Goal: Task Accomplishment & Management: Complete application form

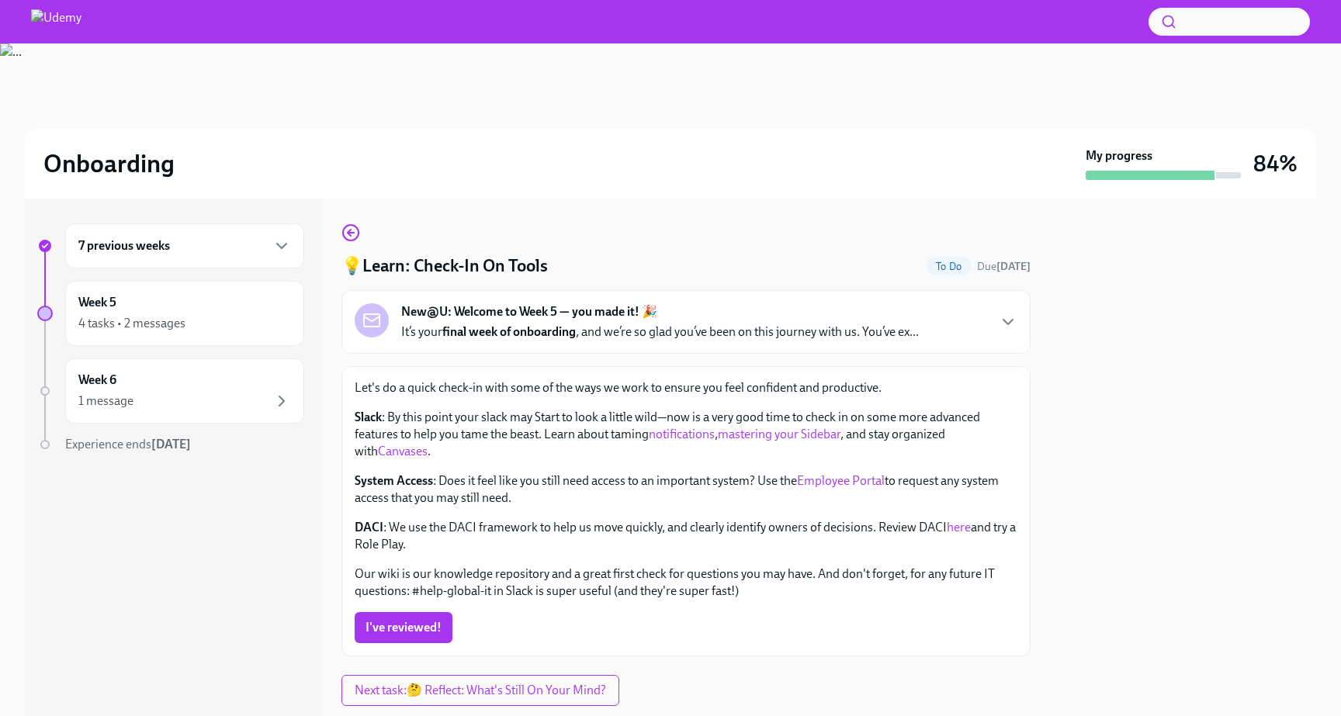
scroll to position [40, 0]
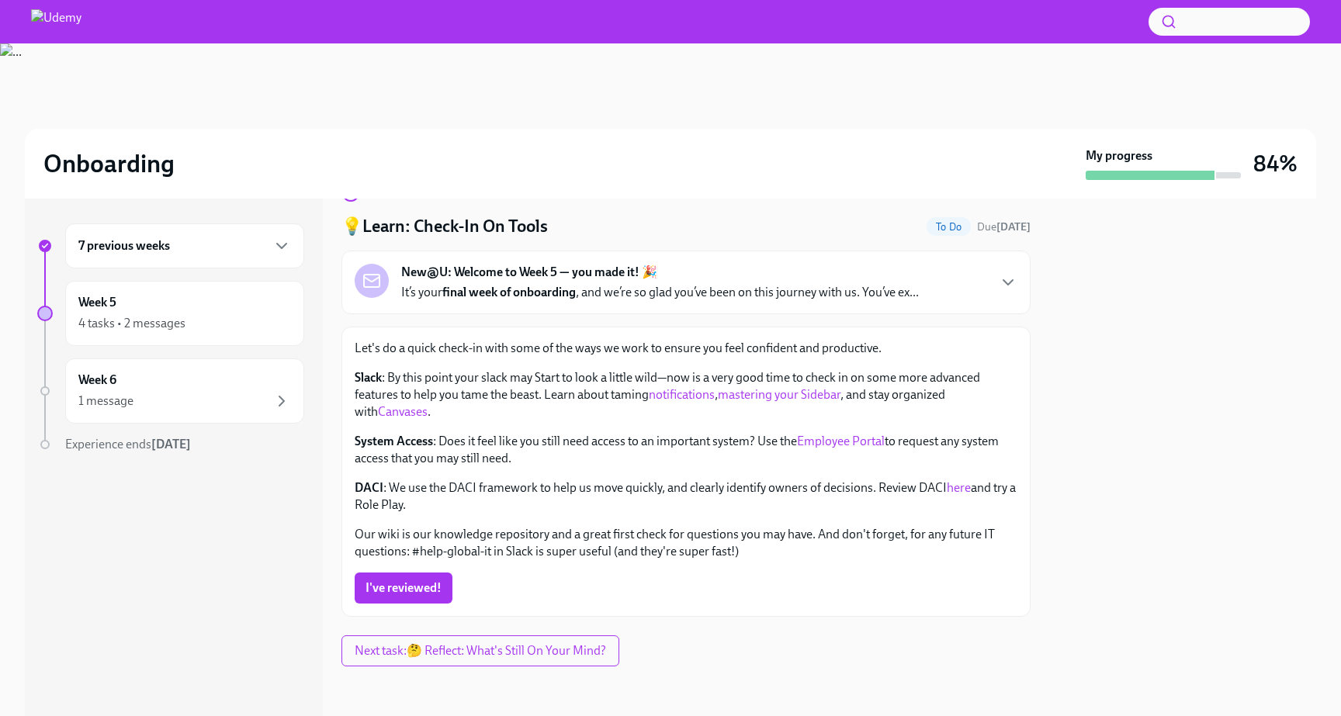
click at [455, 435] on p "System Access : Does it feel like you still need access to an important system?…" at bounding box center [686, 450] width 663 height 34
click at [830, 438] on link "Employee Portal" at bounding box center [841, 441] width 88 height 15
click at [955, 490] on link "here" at bounding box center [959, 487] width 24 height 15
click at [427, 582] on span "I've reviewed!" at bounding box center [403, 588] width 76 height 16
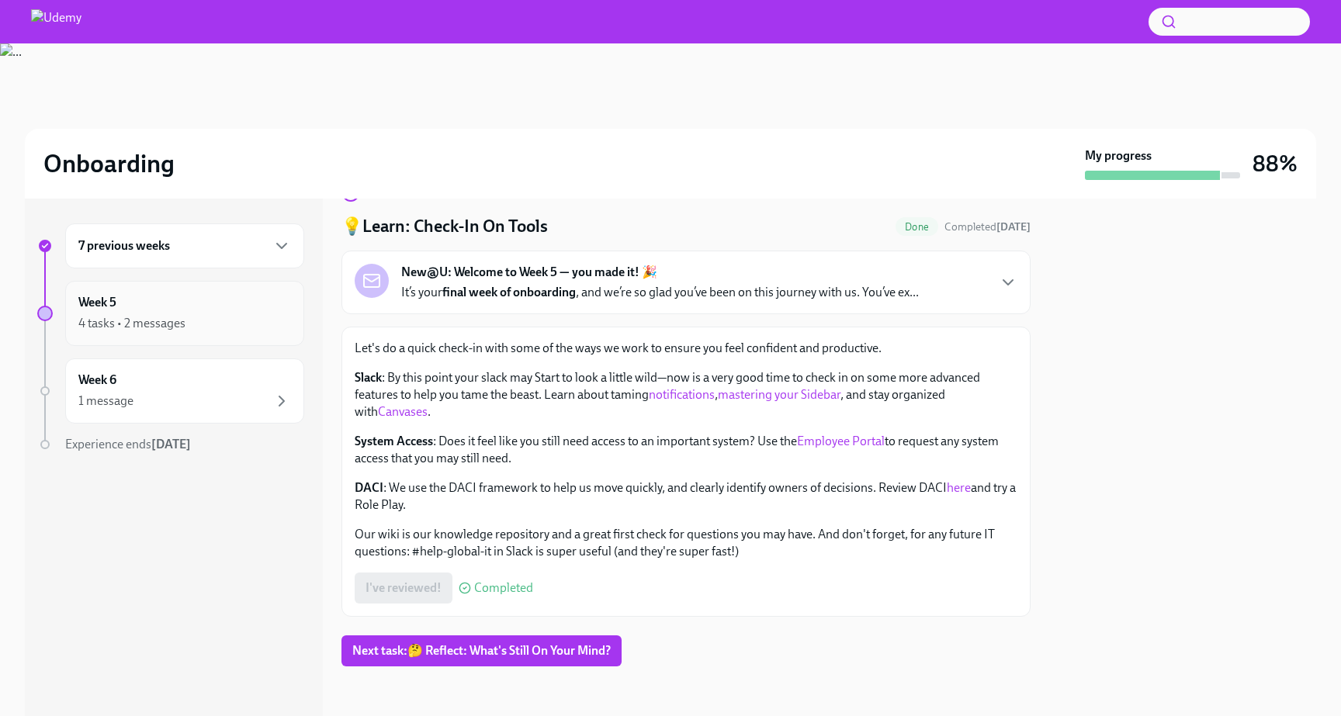
click at [216, 317] on div "4 tasks • 2 messages" at bounding box center [184, 323] width 213 height 19
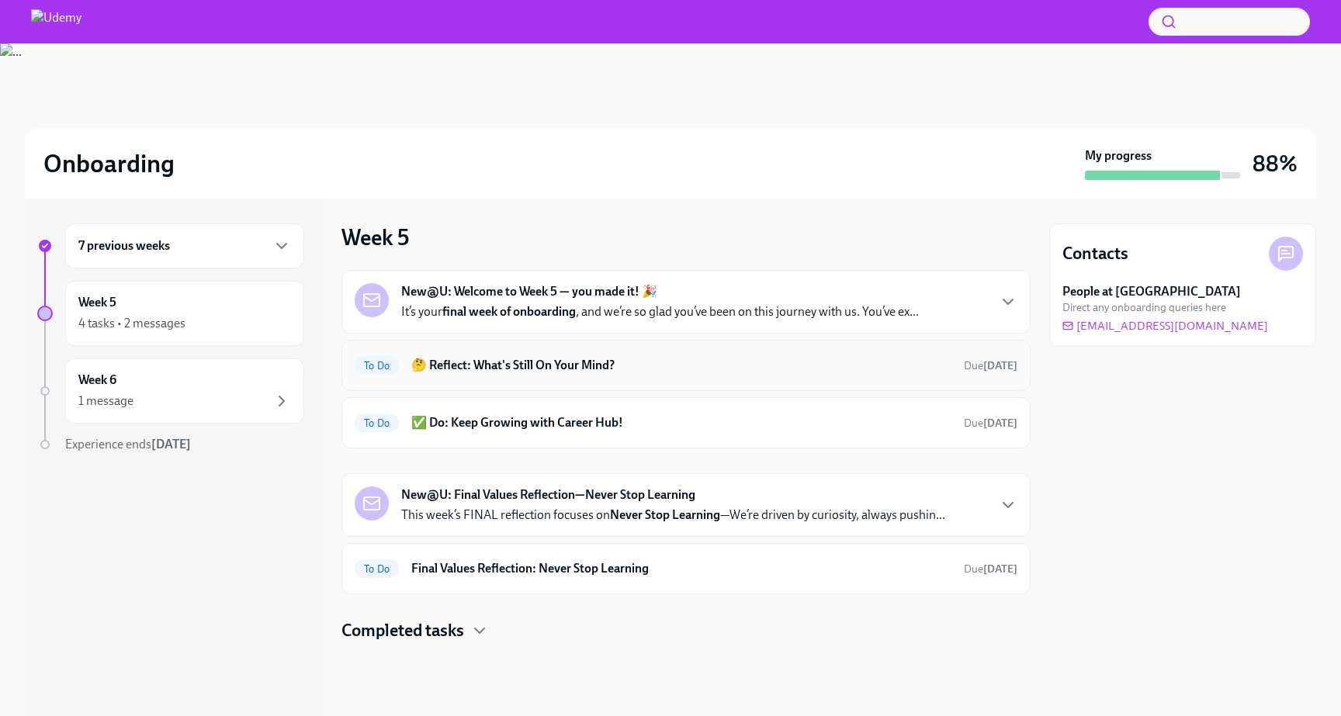
click at [513, 368] on h6 "🤔 Reflect: What's Still On Your Mind?" at bounding box center [681, 365] width 540 height 17
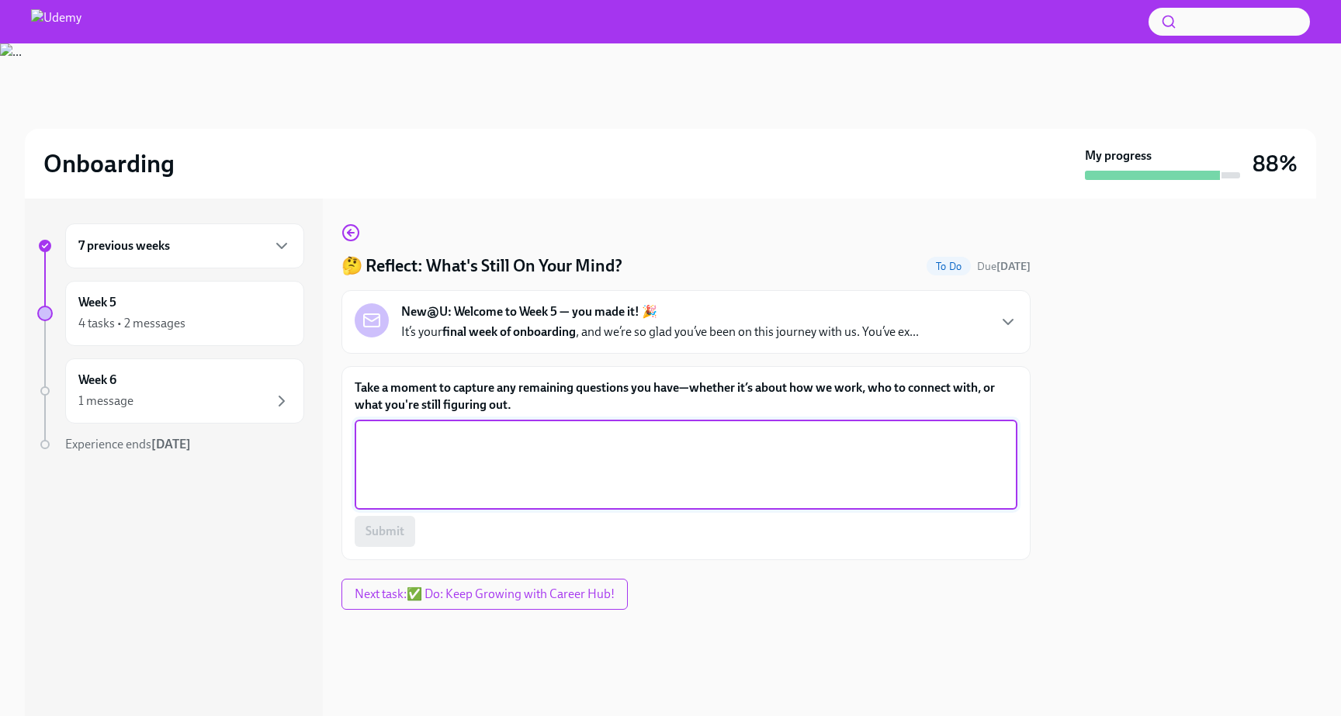
click at [554, 461] on textarea "Take a moment to capture any remaining questions you have—whether it’s about ho…" at bounding box center [686, 464] width 644 height 74
type textarea "Still figuring out how"
type textarea "No further questions for now"
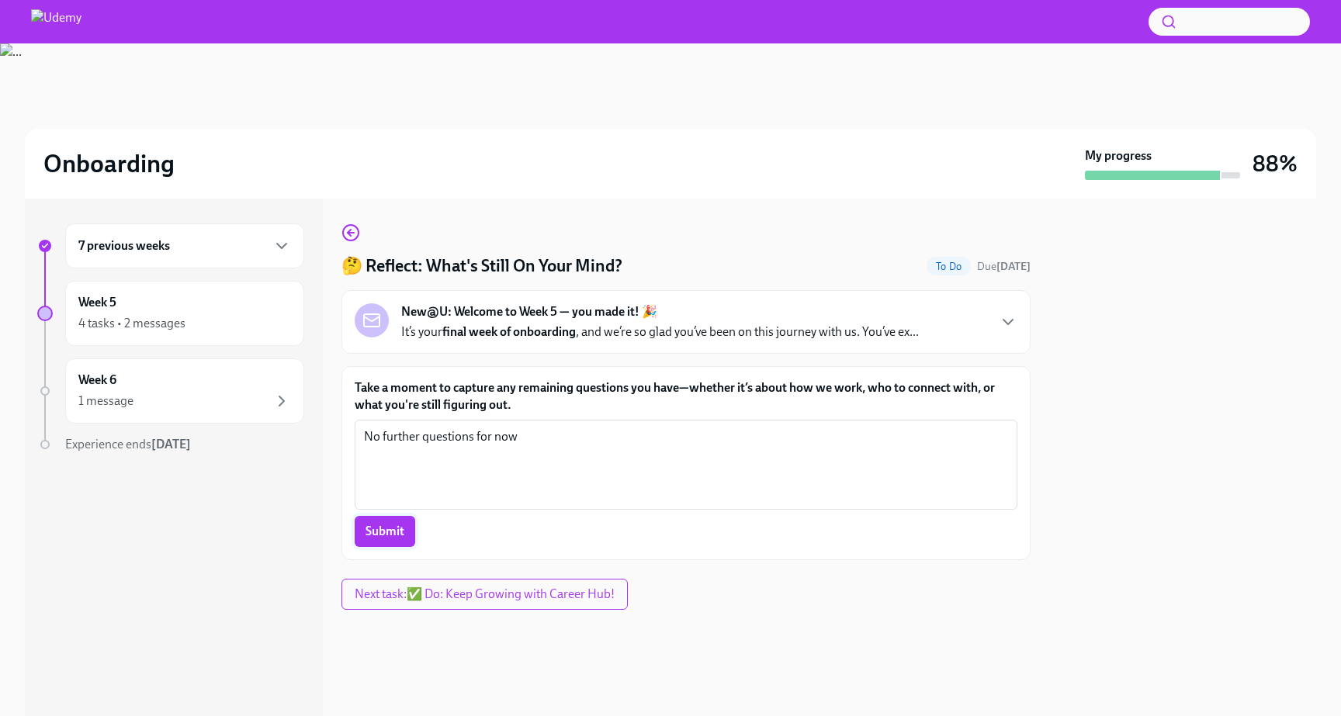
click at [377, 531] on span "Submit" at bounding box center [384, 532] width 39 height 16
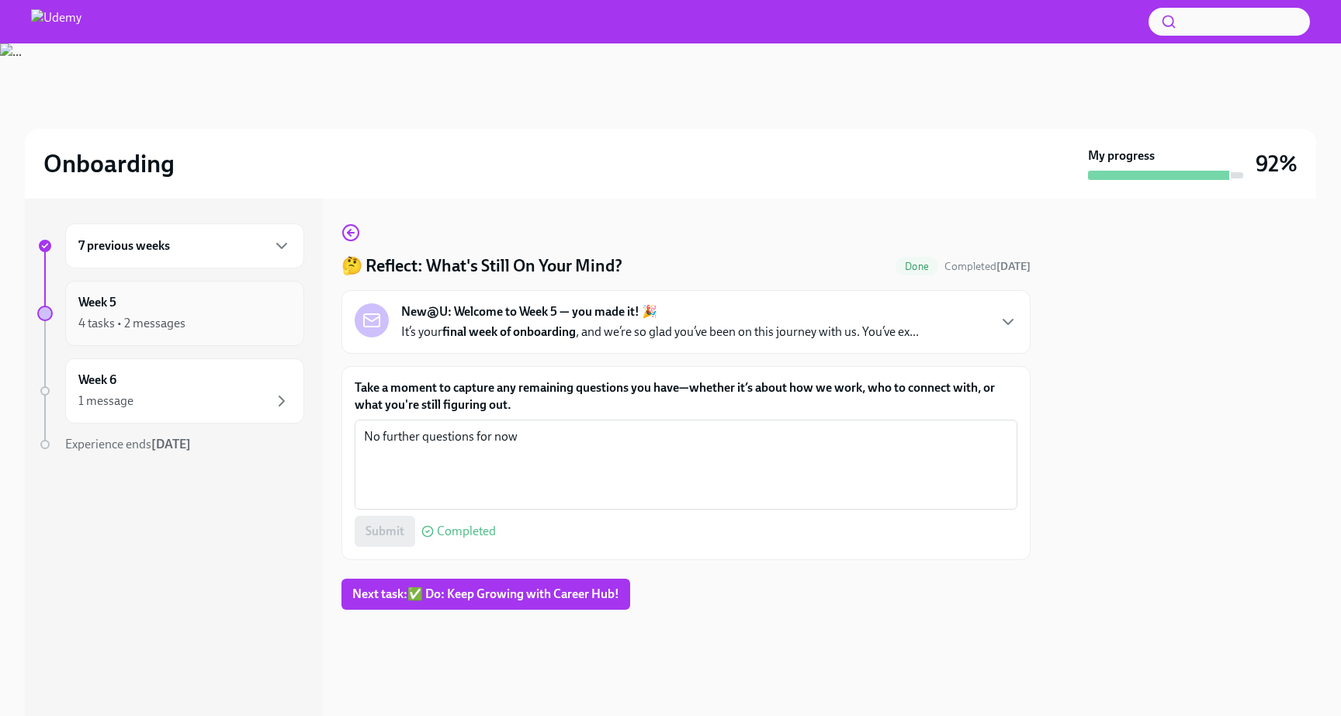
click at [213, 327] on div "4 tasks • 2 messages" at bounding box center [184, 323] width 213 height 19
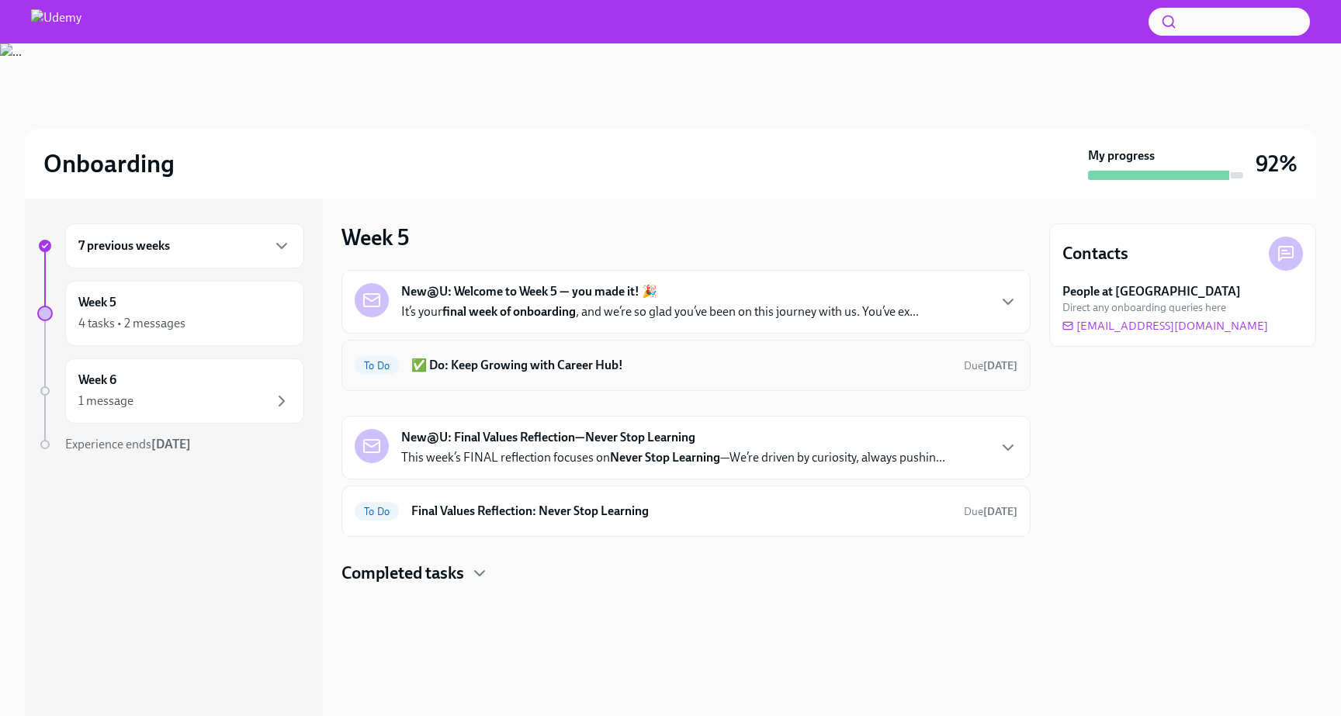
click at [508, 376] on div "To Do ✅ Do: Keep Growing with Career Hub! Due [DATE]" at bounding box center [686, 365] width 663 height 25
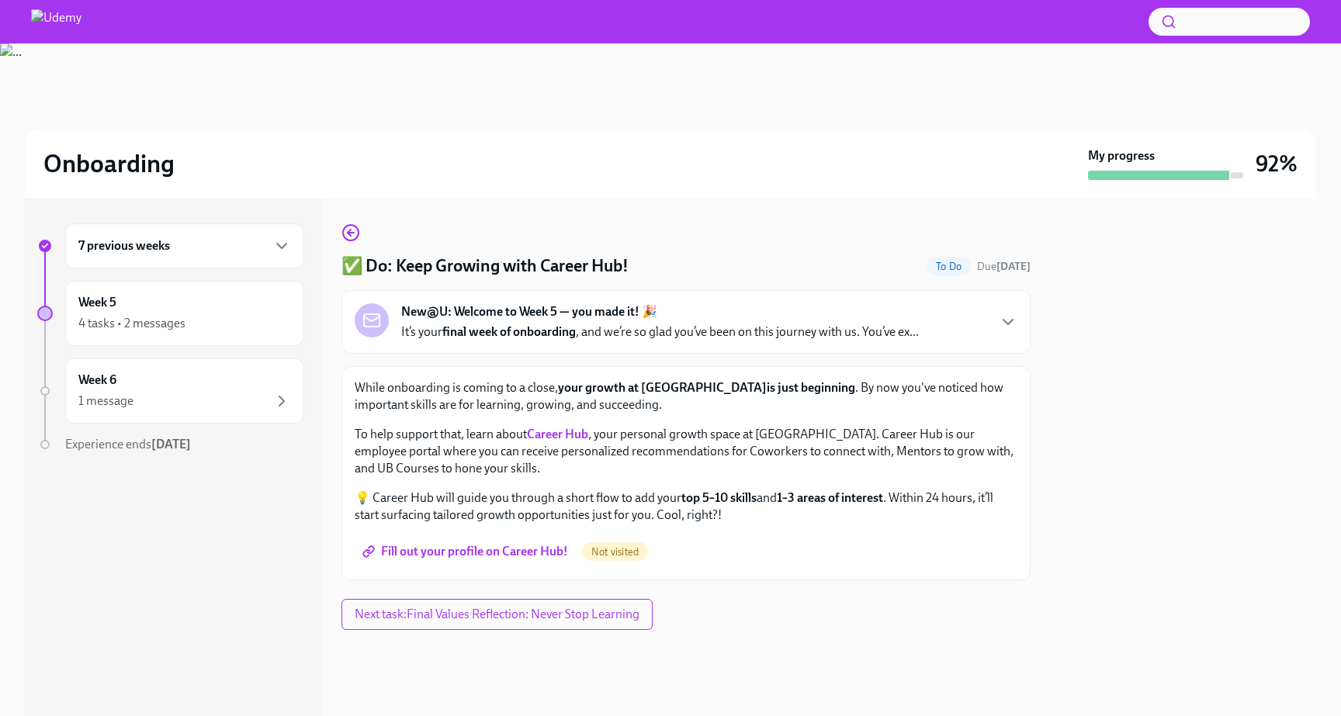
click at [519, 549] on span "Fill out your profile on Career Hub!" at bounding box center [466, 552] width 202 height 16
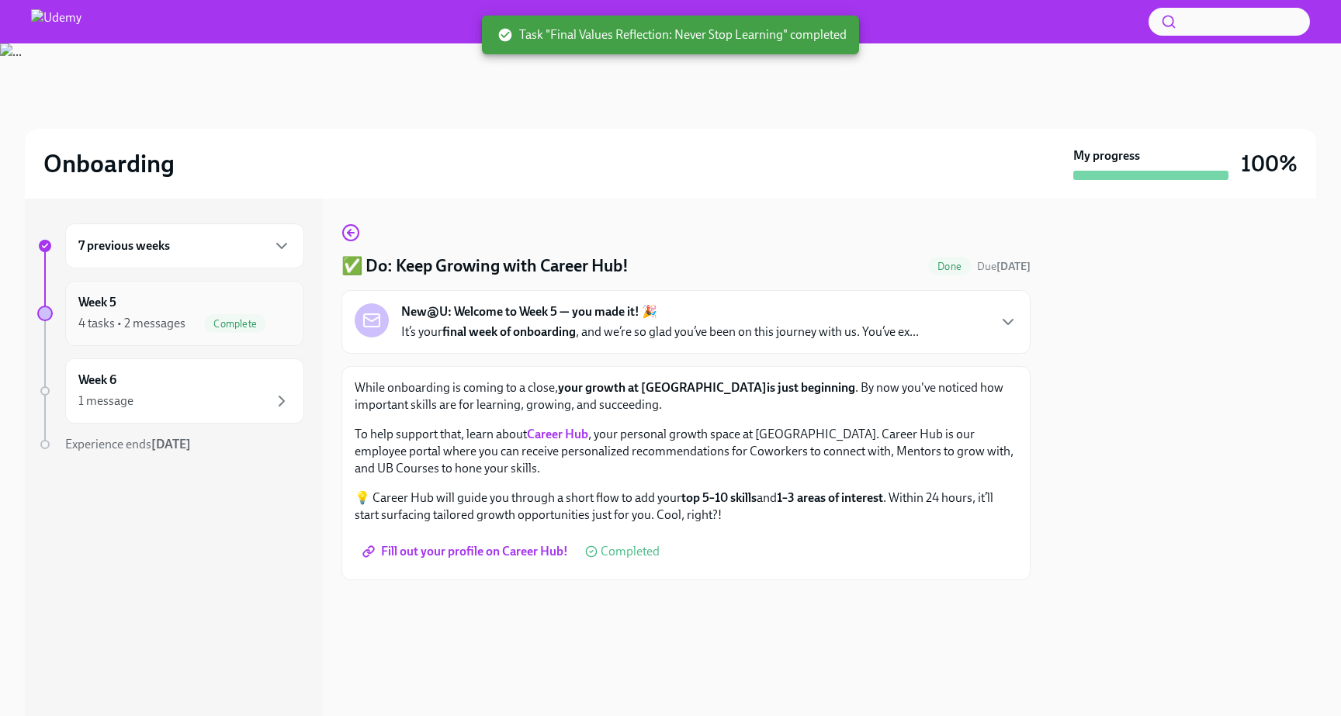
click at [170, 328] on div "4 tasks • 2 messages" at bounding box center [131, 323] width 107 height 17
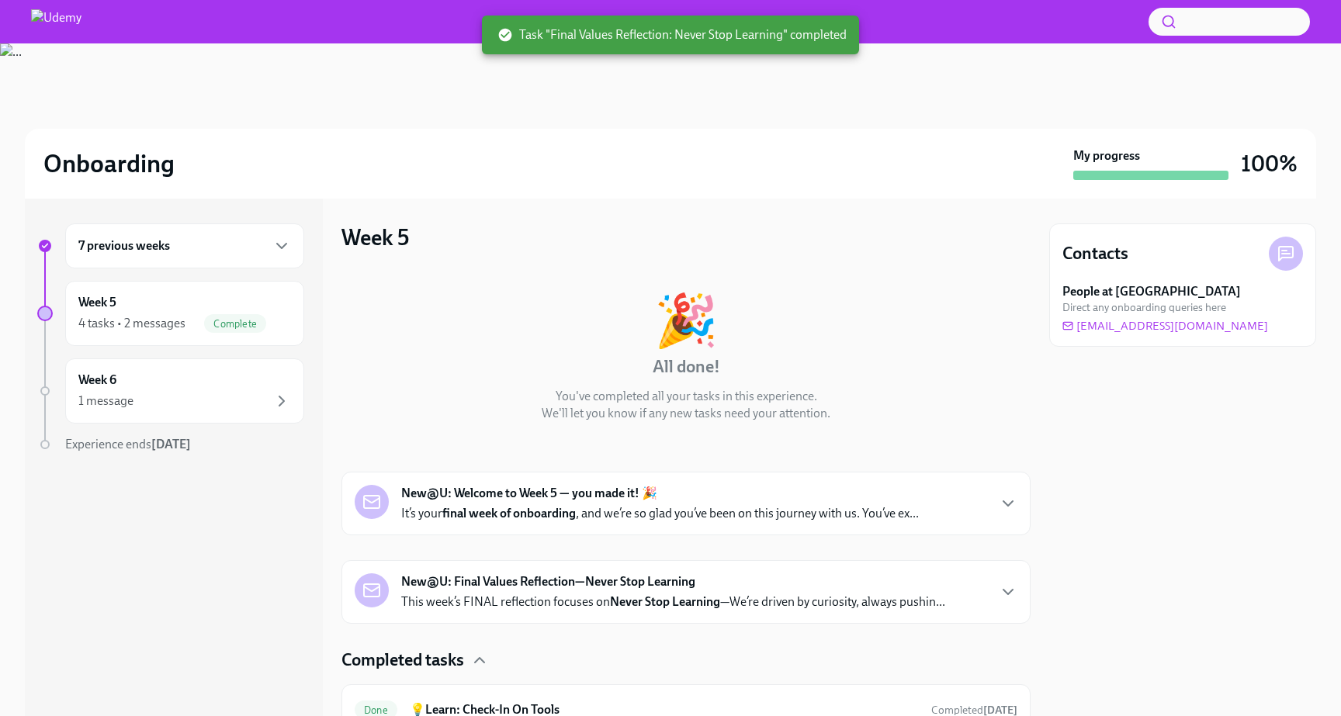
scroll to position [260, 0]
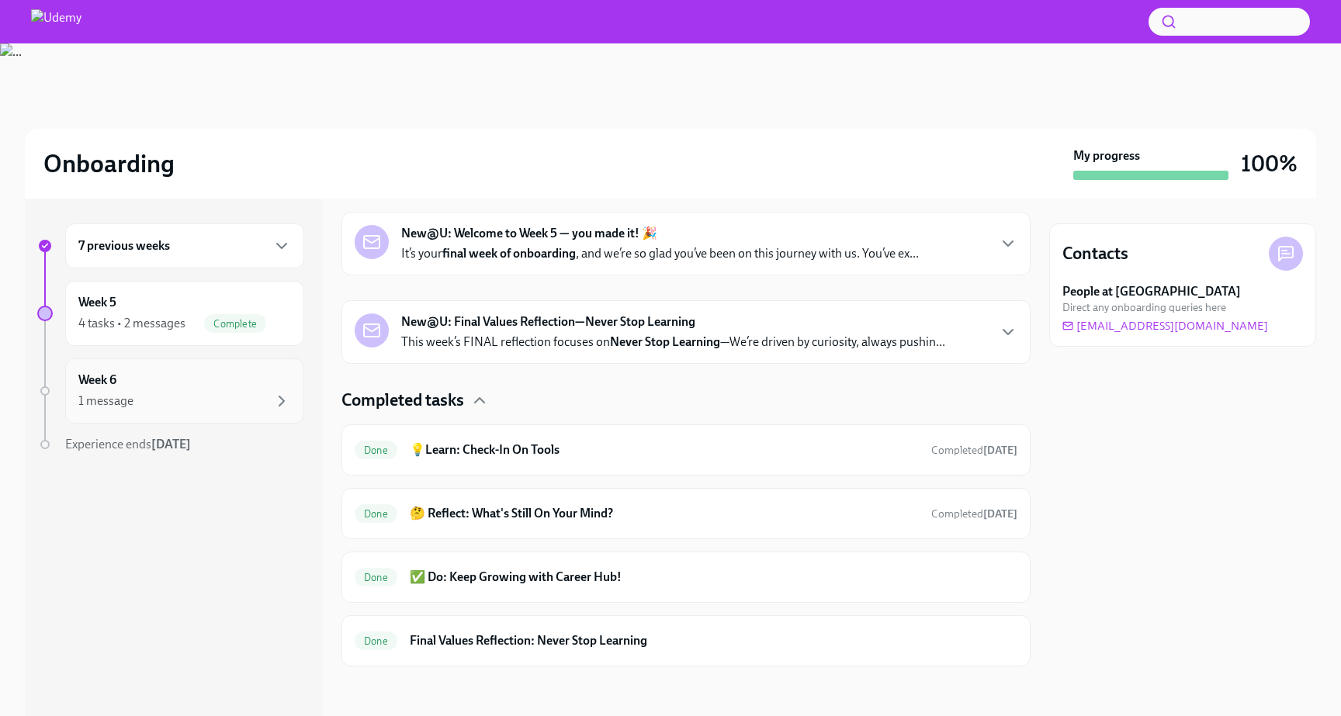
click at [193, 400] on div "1 message" at bounding box center [184, 401] width 213 height 19
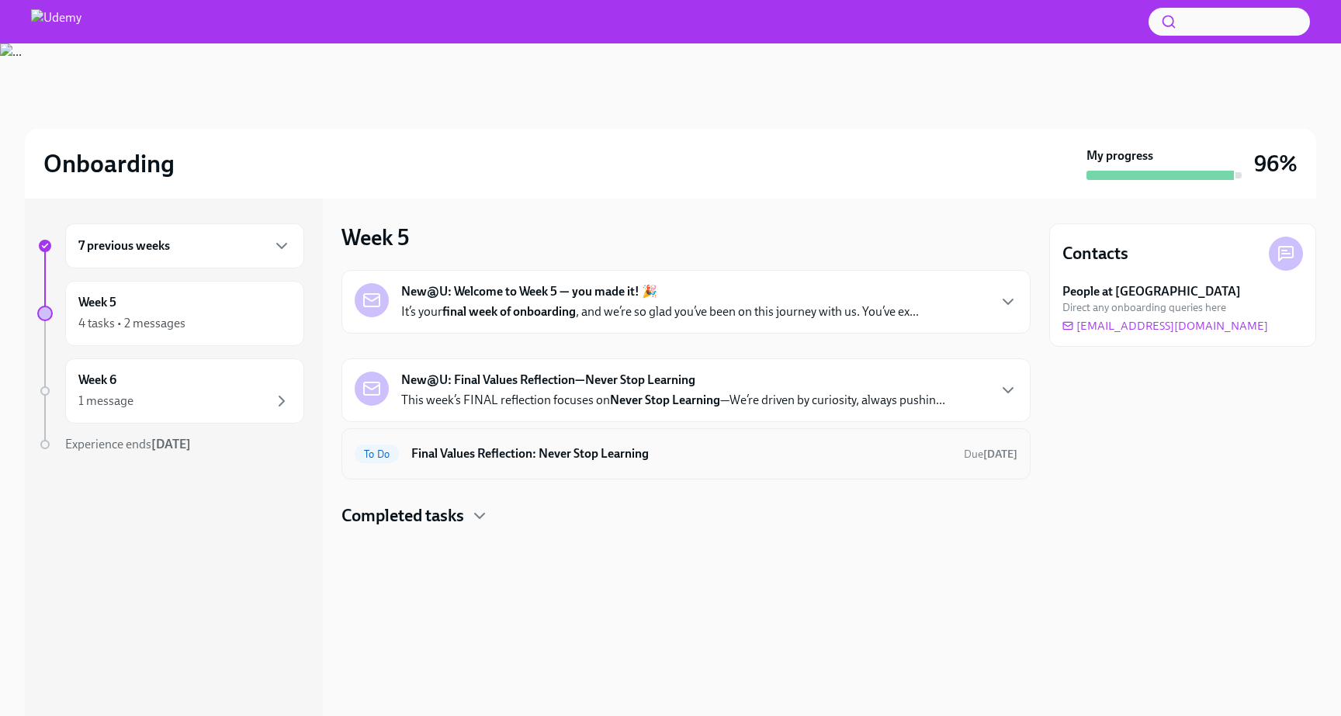
click at [474, 455] on h6 "Final Values Reflection: Never Stop Learning" at bounding box center [681, 453] width 540 height 17
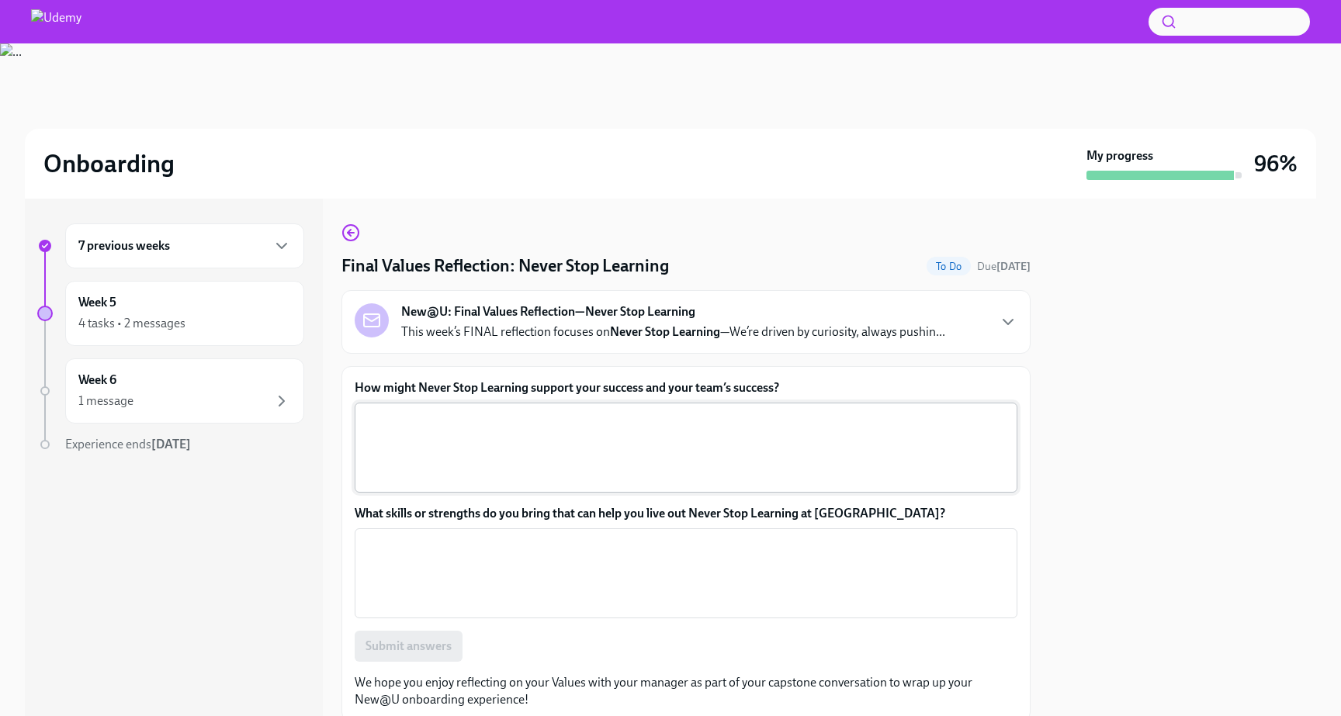
click at [483, 434] on textarea "How might Never Stop Learning support your success and your team’s success?" at bounding box center [686, 447] width 644 height 74
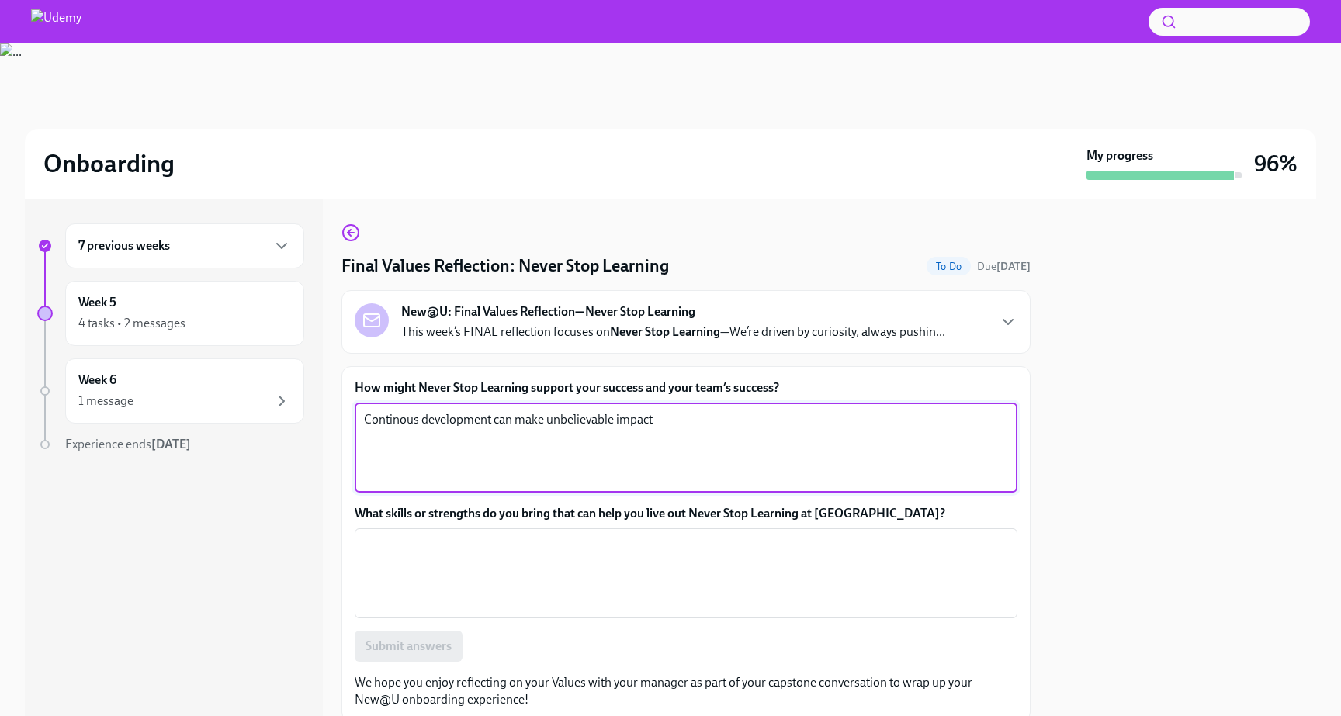
click at [396, 420] on textarea "Continous development can make unbelievable impact" at bounding box center [686, 447] width 644 height 74
click at [397, 423] on textarea "Continous development can make unbelievable impact" at bounding box center [686, 447] width 644 height 74
click at [583, 422] on textarea "Continuous development can make unbelievable impact" at bounding box center [686, 447] width 644 height 74
click at [707, 425] on textarea "Continuous development can make unbelievable impact" at bounding box center [686, 447] width 644 height 74
type textarea "Continuous development can make unbelievable impact on my skills and team's suc…"
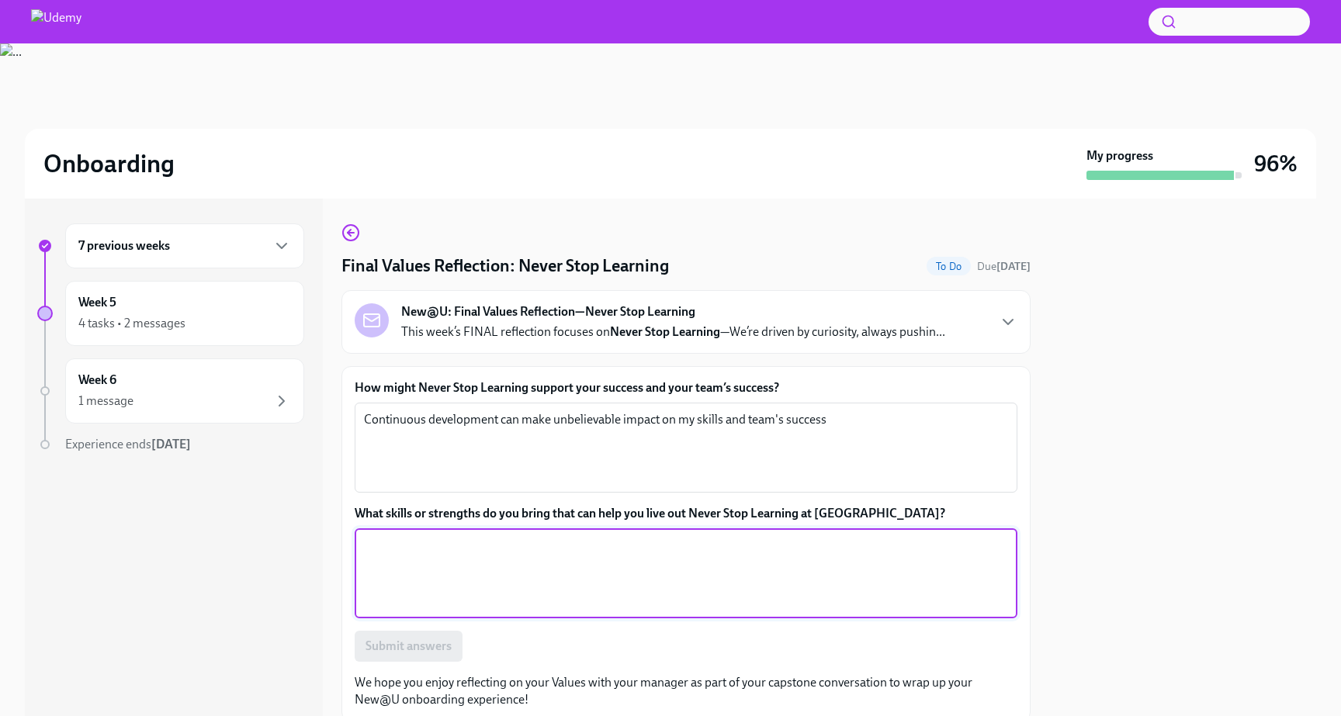
click at [679, 576] on textarea "What skills or strengths do you bring that can help you live out Never Stop Lea…" at bounding box center [686, 573] width 644 height 74
type textarea "I"
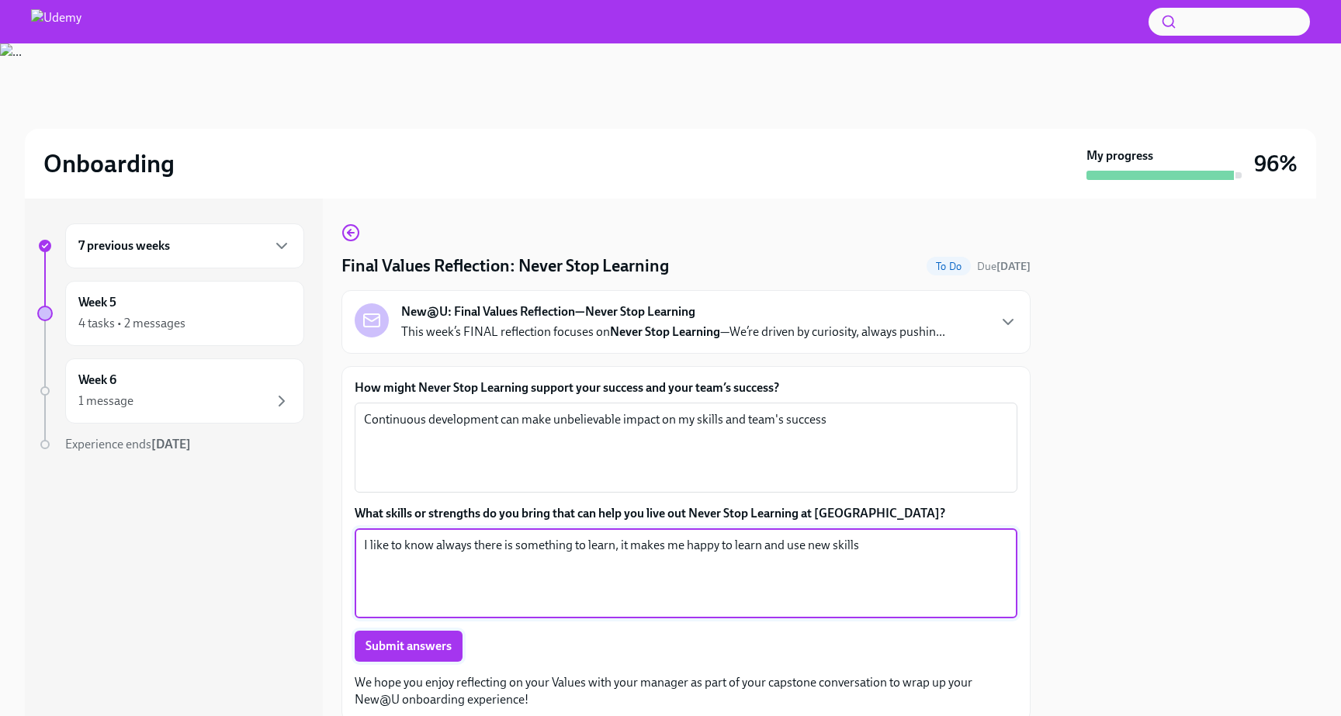
type textarea "I like to know always there is something to learn, it makes me happy to learn a…"
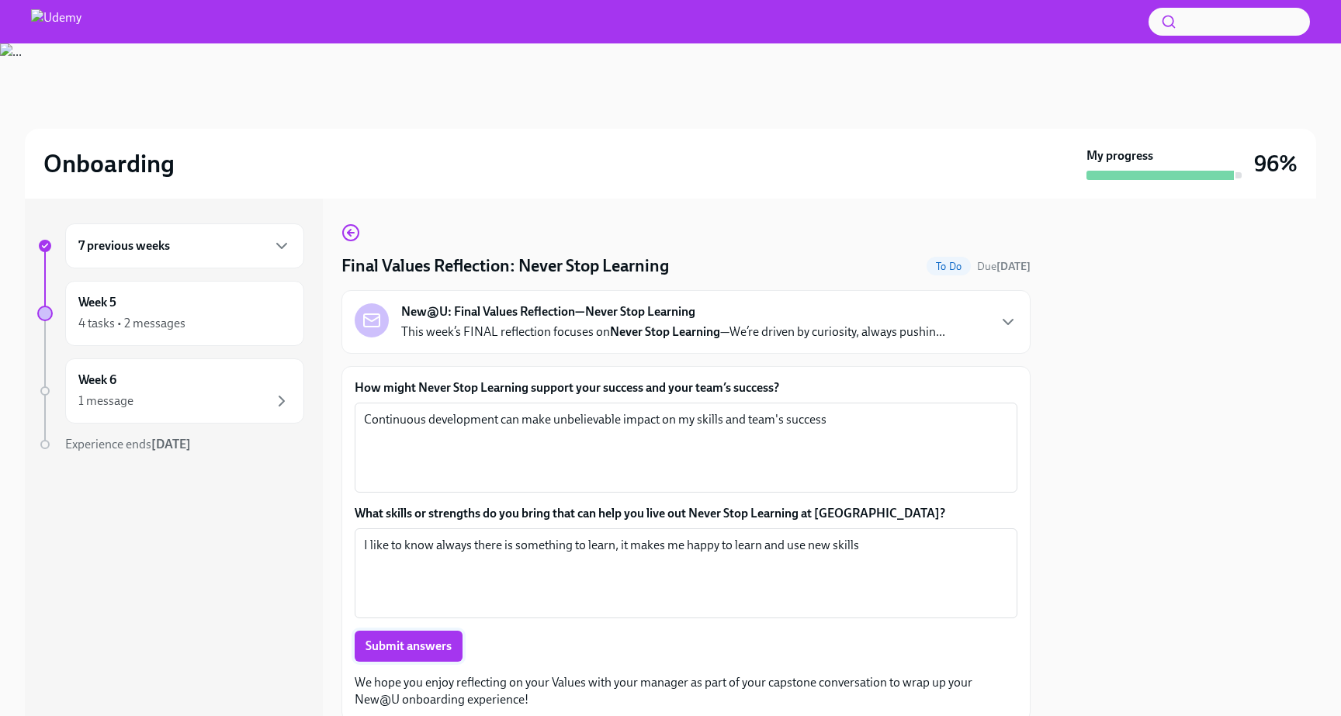
click at [437, 644] on span "Submit answers" at bounding box center [408, 647] width 86 height 16
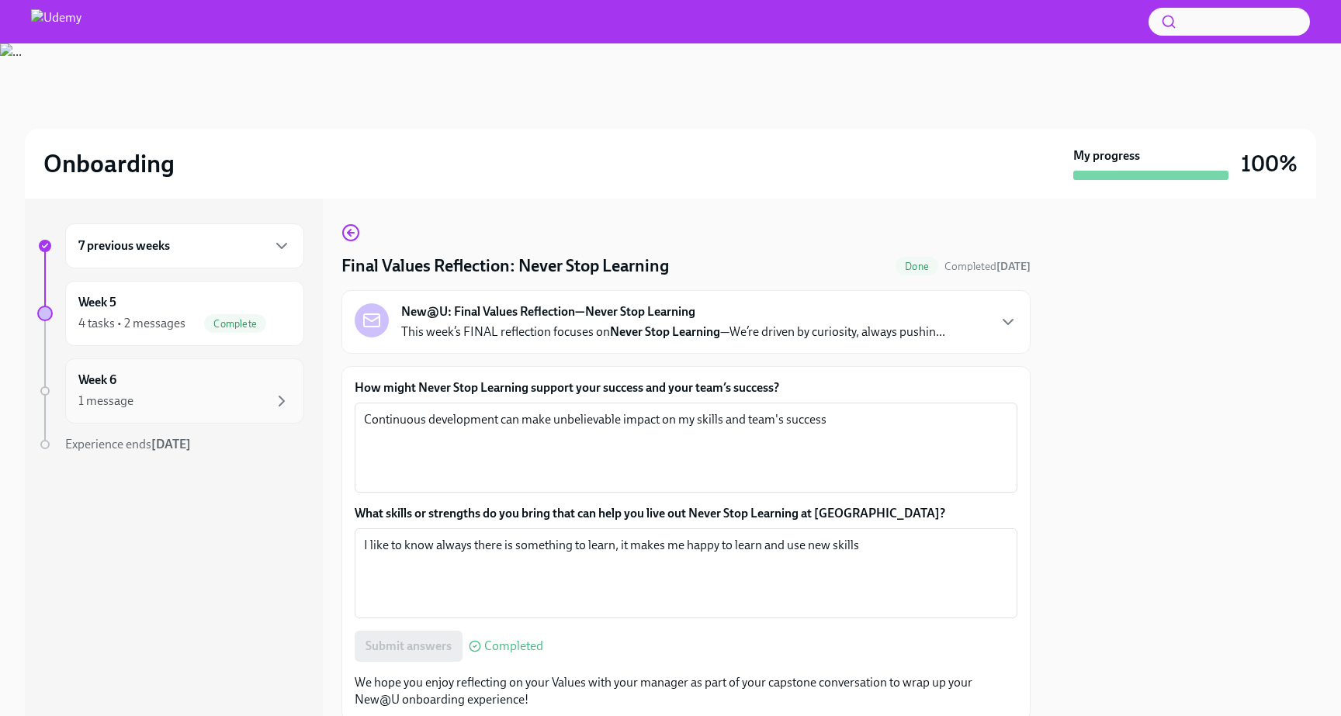
click at [133, 408] on div "1 message" at bounding box center [184, 401] width 213 height 19
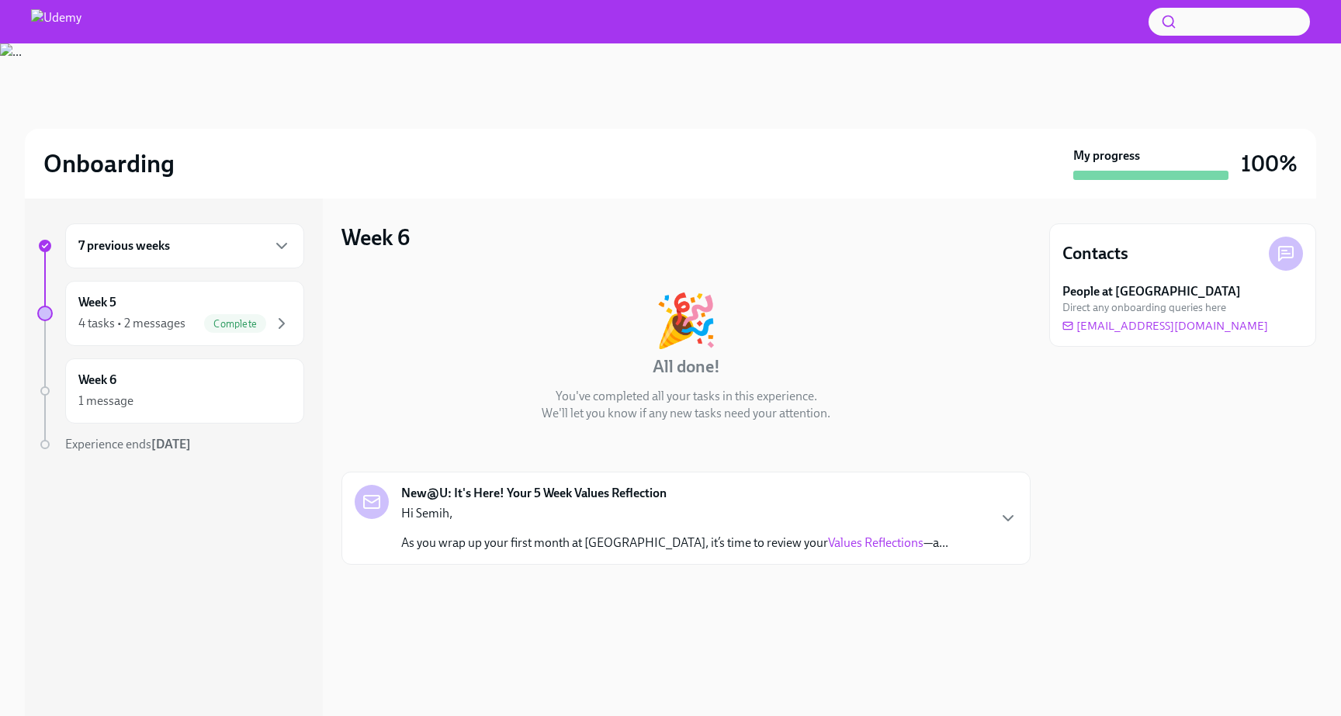
click at [487, 542] on p "As you wrap up your first month at Udemy, it’s time to review your Values Refle…" at bounding box center [674, 543] width 547 height 17
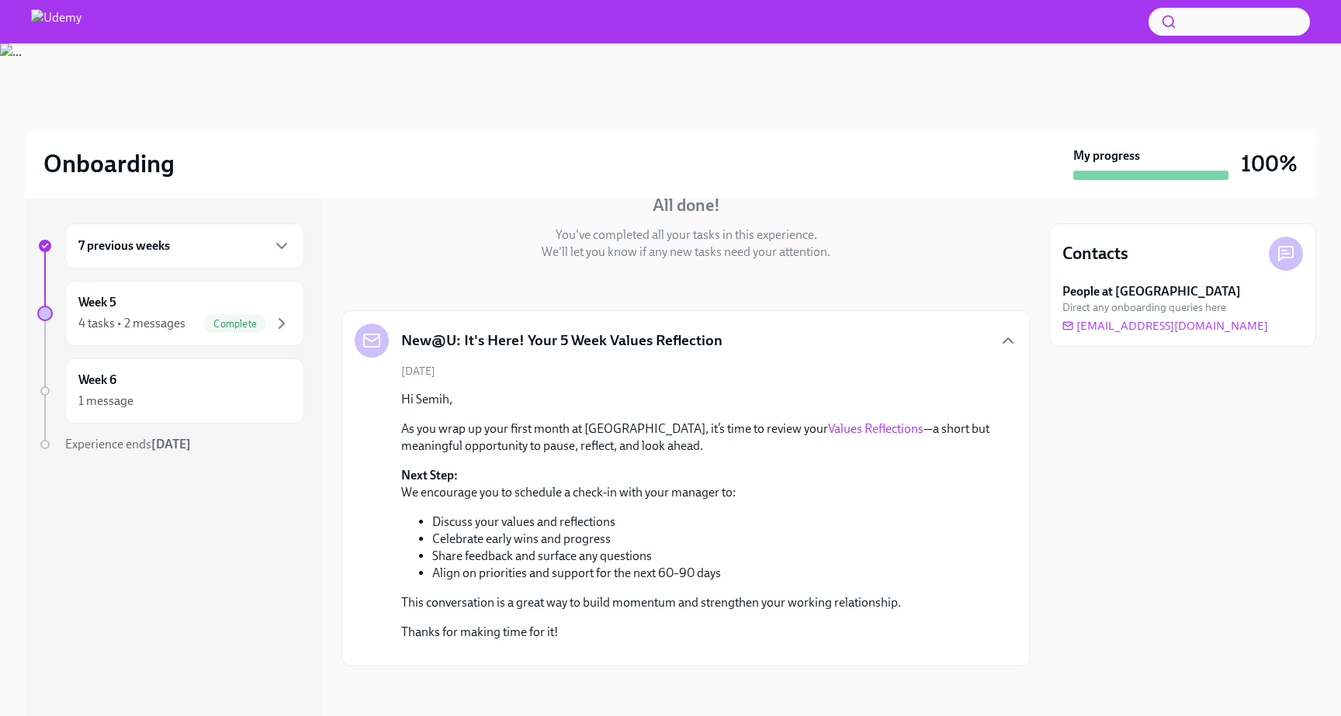
scroll to position [302, 0]
click at [828, 421] on link "Values Reflections" at bounding box center [875, 428] width 95 height 15
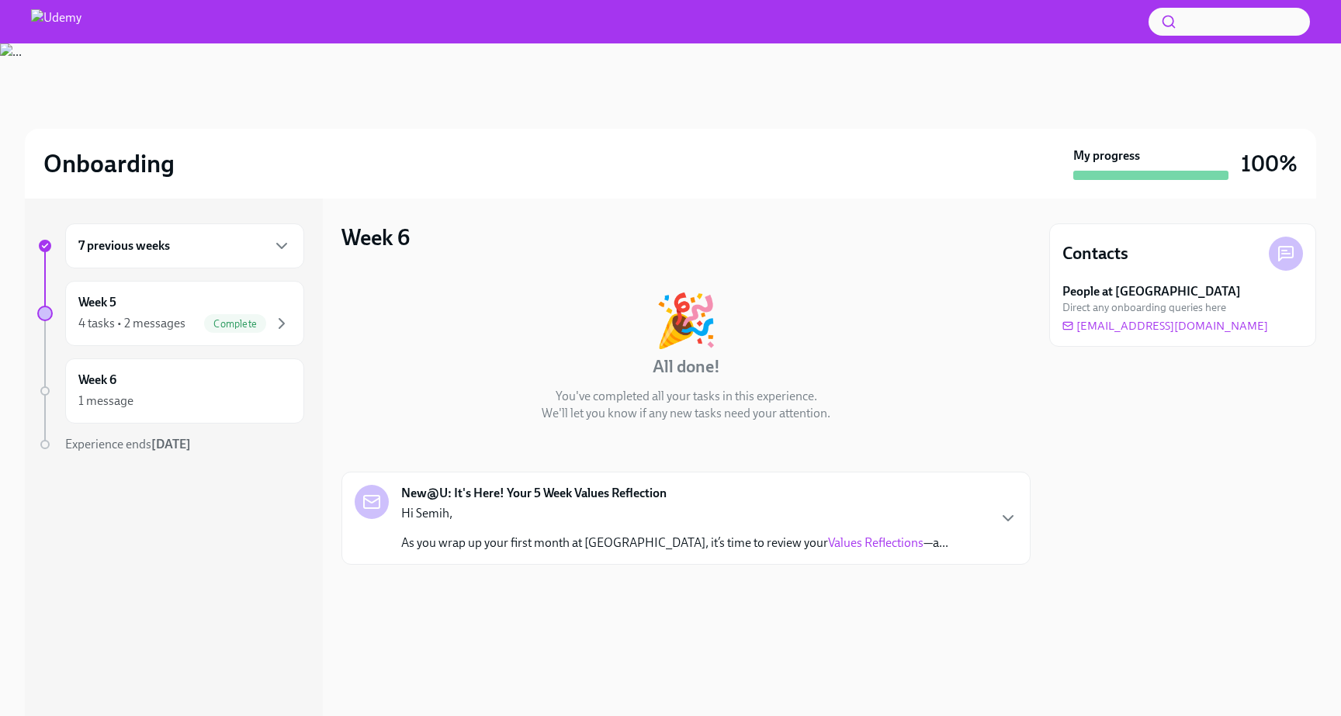
click at [961, 520] on div "New@U: It's Here! Your 5 Week Values Reflection Hi Semih, As you wrap up your f…" at bounding box center [686, 518] width 663 height 67
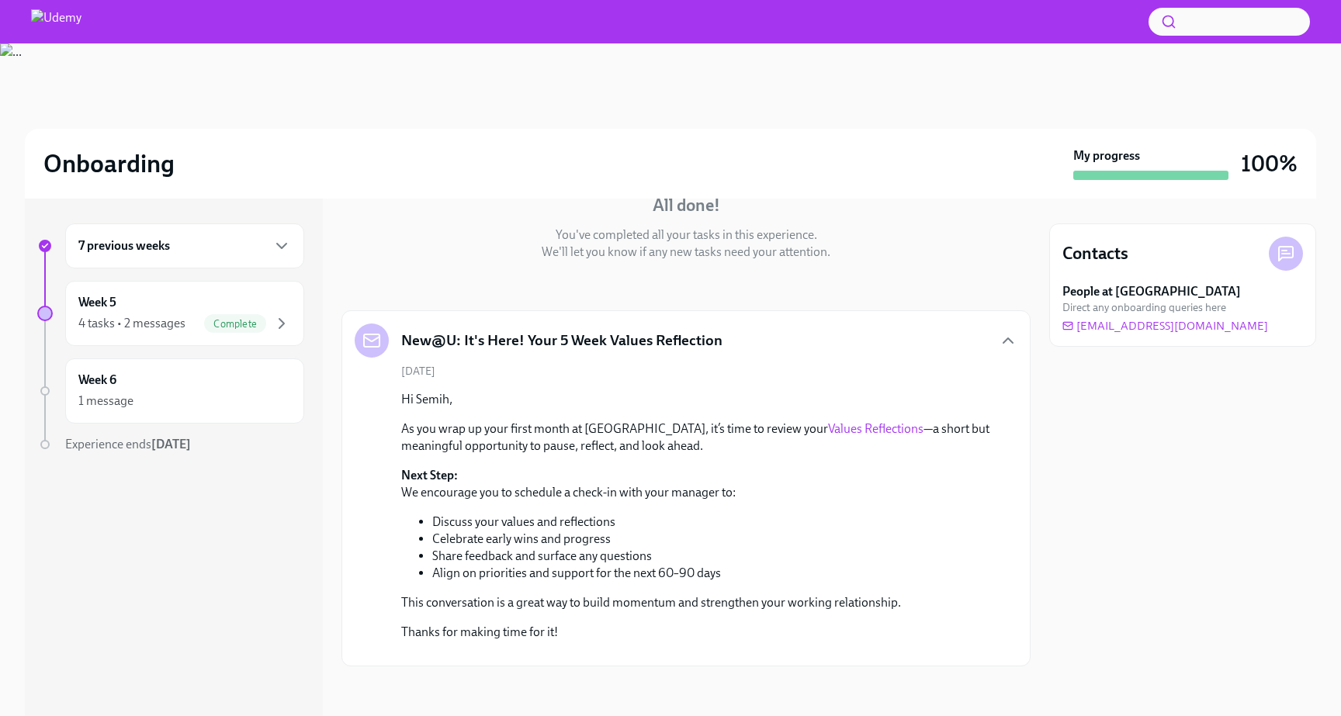
scroll to position [302, 0]
